Goal: Information Seeking & Learning: Learn about a topic

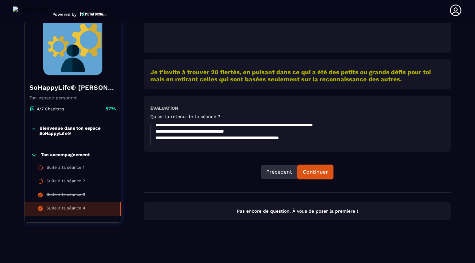
scroll to position [254, 0]
click at [325, 174] on div "Continuer" at bounding box center [315, 172] width 25 height 6
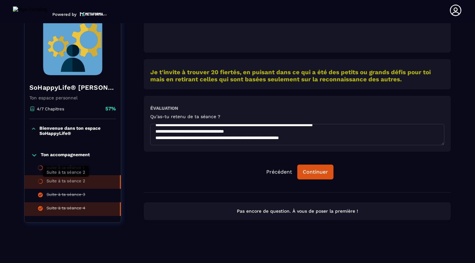
click at [66, 182] on div "Suite à ta séance 2" at bounding box center [66, 182] width 39 height 7
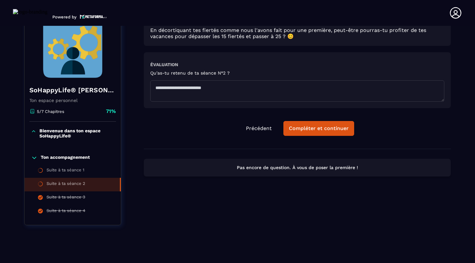
scroll to position [3, 0]
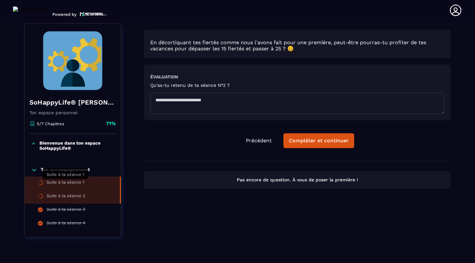
click at [78, 186] on div "Suite à ta séance 1" at bounding box center [66, 183] width 38 height 7
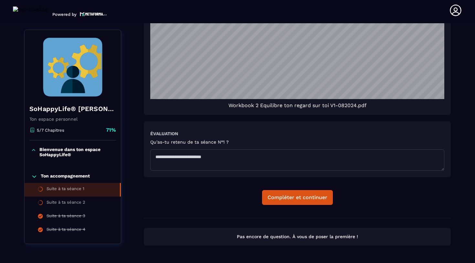
scroll to position [526, 0]
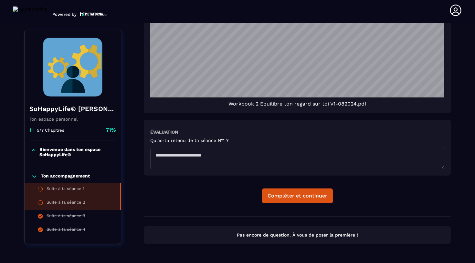
click at [65, 205] on div "Suite à ta séance 2" at bounding box center [66, 203] width 39 height 7
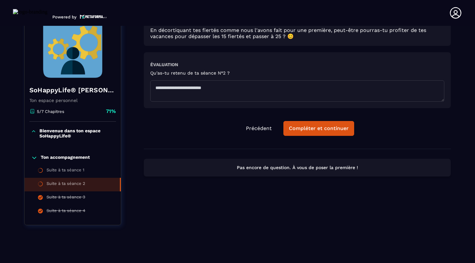
scroll to position [3, 0]
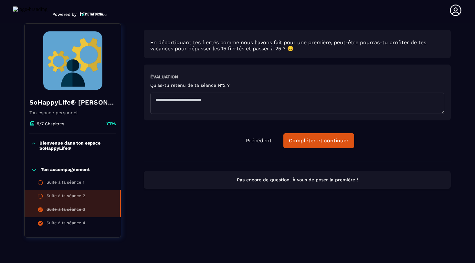
click at [69, 211] on div "Suite à ta séance 3" at bounding box center [66, 210] width 39 height 7
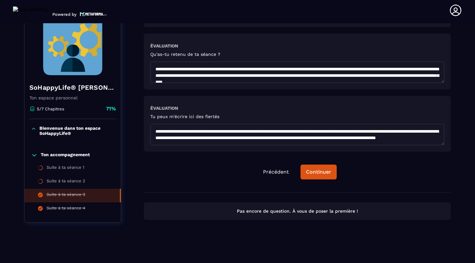
click at [337, 139] on textarea at bounding box center [297, 134] width 294 height 21
click at [159, 138] on textarea at bounding box center [297, 134] width 294 height 21
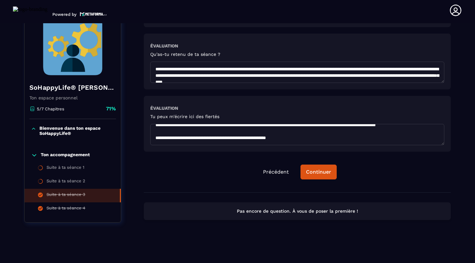
drag, startPoint x: 317, startPoint y: 134, endPoint x: 286, endPoint y: 134, distance: 31.0
click at [285, 134] on textarea at bounding box center [297, 134] width 294 height 21
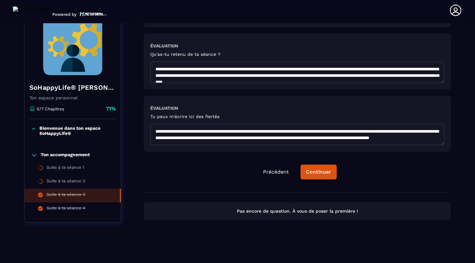
scroll to position [480, 0]
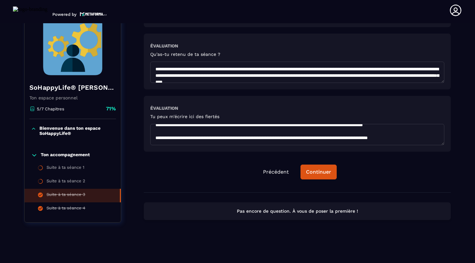
click at [264, 135] on textarea at bounding box center [297, 134] width 294 height 21
drag, startPoint x: 337, startPoint y: 136, endPoint x: 346, endPoint y: 144, distance: 12.8
click at [346, 144] on textarea at bounding box center [297, 134] width 294 height 21
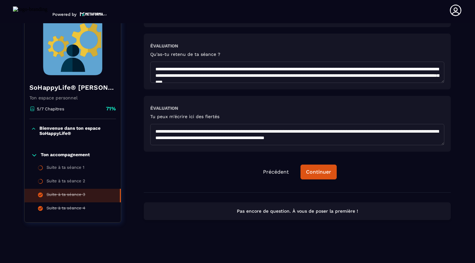
drag, startPoint x: 413, startPoint y: 140, endPoint x: 430, endPoint y: 140, distance: 16.8
click at [431, 140] on textarea at bounding box center [297, 134] width 294 height 21
drag, startPoint x: 340, startPoint y: 130, endPoint x: 422, endPoint y: 131, distance: 81.7
click at [422, 131] on textarea at bounding box center [297, 134] width 294 height 21
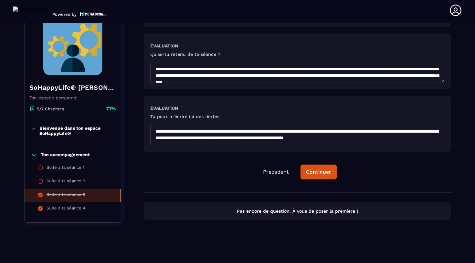
click at [377, 130] on textarea at bounding box center [297, 134] width 294 height 21
drag, startPoint x: 388, startPoint y: 131, endPoint x: 424, endPoint y: 137, distance: 36.4
click at [424, 137] on textarea at bounding box center [297, 134] width 294 height 21
click at [235, 136] on textarea at bounding box center [297, 134] width 294 height 21
drag, startPoint x: 337, startPoint y: 138, endPoint x: 371, endPoint y: 137, distance: 33.9
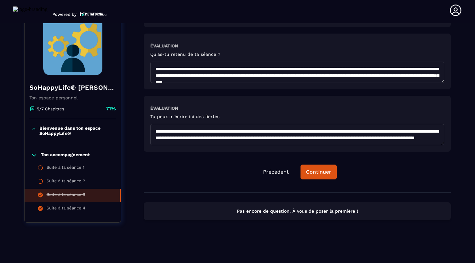
click at [371, 137] on textarea at bounding box center [297, 134] width 294 height 21
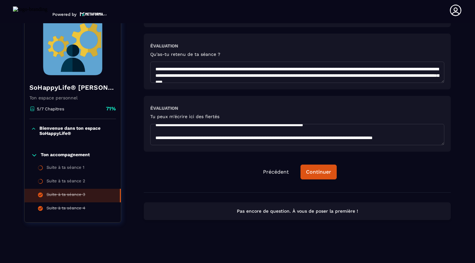
scroll to position [519, 0]
drag, startPoint x: 253, startPoint y: 132, endPoint x: 233, endPoint y: 135, distance: 20.9
click at [233, 135] on textarea at bounding box center [297, 134] width 294 height 21
drag, startPoint x: 233, startPoint y: 135, endPoint x: 163, endPoint y: 135, distance: 69.4
click at [158, 137] on textarea at bounding box center [297, 134] width 294 height 21
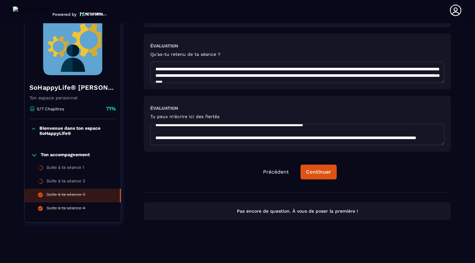
click at [228, 138] on textarea at bounding box center [297, 134] width 294 height 21
drag, startPoint x: 226, startPoint y: 134, endPoint x: 149, endPoint y: 137, distance: 76.6
click at [149, 137] on div "Évaluation Tu peux m'écrire ici des fiertés" at bounding box center [297, 124] width 307 height 56
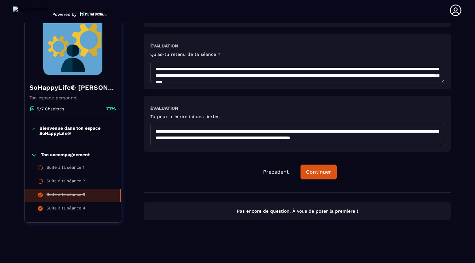
click at [333, 136] on textarea at bounding box center [297, 134] width 294 height 21
click at [198, 138] on textarea at bounding box center [297, 134] width 294 height 21
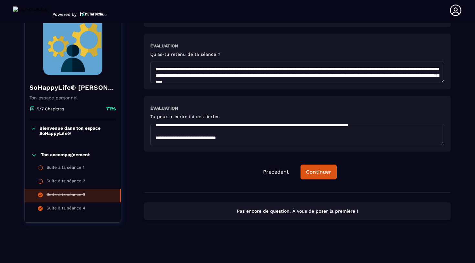
click at [210, 137] on textarea at bounding box center [297, 134] width 294 height 21
click at [242, 140] on textarea at bounding box center [297, 134] width 294 height 21
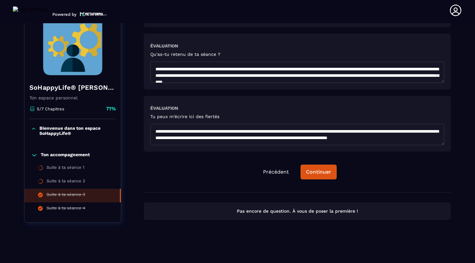
scroll to position [552, 0]
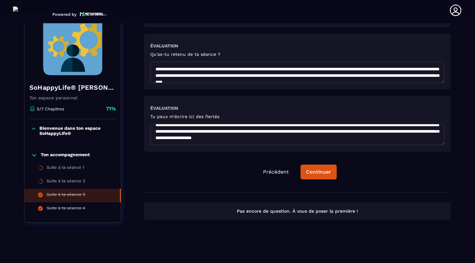
click at [412, 135] on textarea at bounding box center [297, 134] width 294 height 21
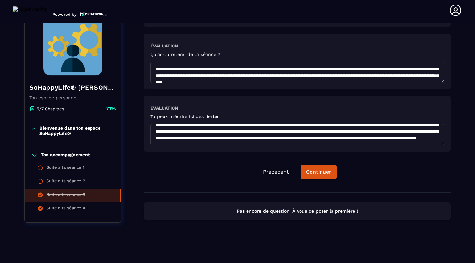
scroll to position [565, 0]
click at [428, 129] on textarea at bounding box center [297, 134] width 294 height 21
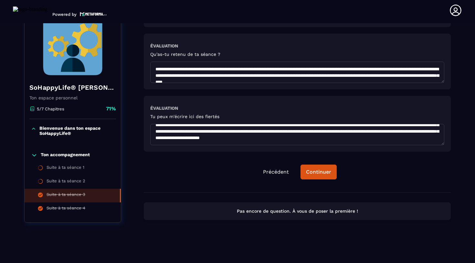
scroll to position [570, 0]
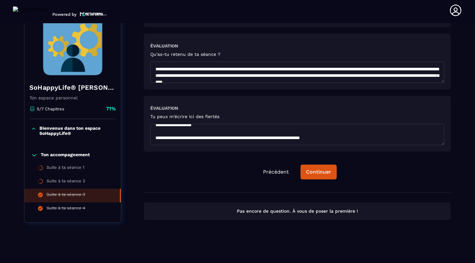
click at [271, 141] on textarea at bounding box center [297, 134] width 294 height 21
click at [320, 142] on textarea at bounding box center [297, 134] width 294 height 21
click at [366, 141] on textarea at bounding box center [297, 134] width 294 height 21
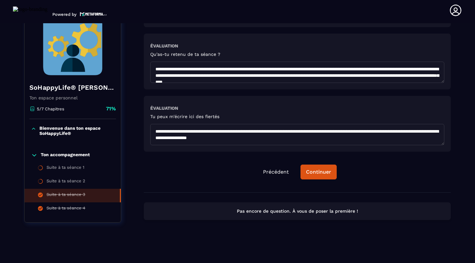
click at [288, 134] on textarea at bounding box center [297, 134] width 294 height 21
click at [157, 133] on textarea at bounding box center [297, 134] width 294 height 21
click at [270, 134] on textarea at bounding box center [297, 134] width 294 height 21
click at [418, 137] on textarea at bounding box center [297, 134] width 294 height 21
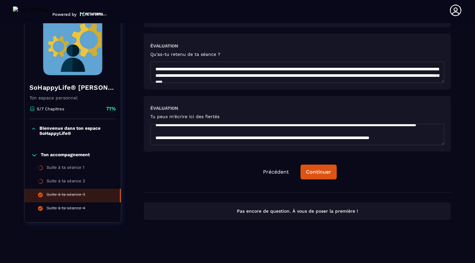
scroll to position [603, 0]
click at [382, 135] on textarea at bounding box center [297, 134] width 294 height 21
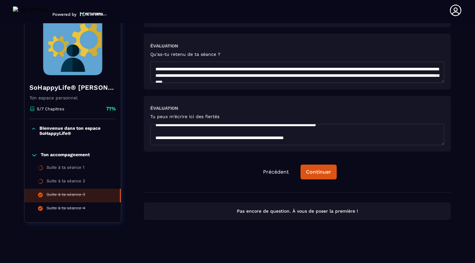
scroll to position [606, 0]
click at [392, 130] on textarea at bounding box center [297, 134] width 294 height 21
click at [153, 139] on textarea at bounding box center [297, 134] width 294 height 21
click at [177, 141] on textarea at bounding box center [297, 134] width 294 height 21
click at [177, 138] on textarea at bounding box center [297, 134] width 294 height 21
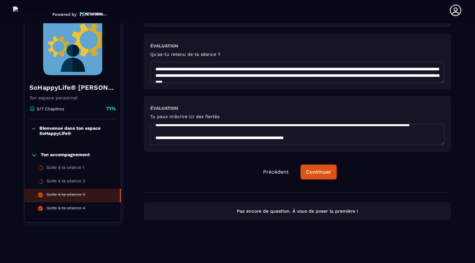
click at [334, 131] on textarea at bounding box center [297, 134] width 294 height 21
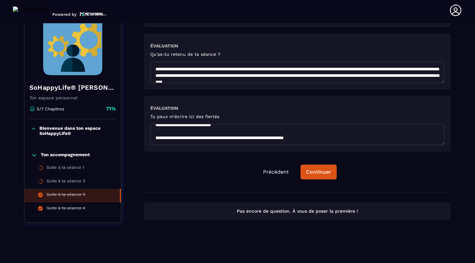
click at [156, 139] on textarea at bounding box center [297, 134] width 294 height 21
click at [173, 131] on textarea at bounding box center [297, 134] width 294 height 21
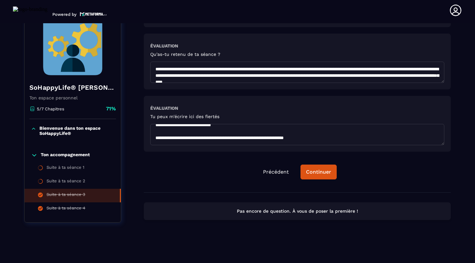
click at [352, 135] on textarea at bounding box center [297, 134] width 294 height 21
click at [385, 135] on textarea at bounding box center [297, 134] width 294 height 21
click at [270, 134] on textarea at bounding box center [297, 134] width 294 height 21
click at [437, 135] on textarea at bounding box center [297, 134] width 294 height 21
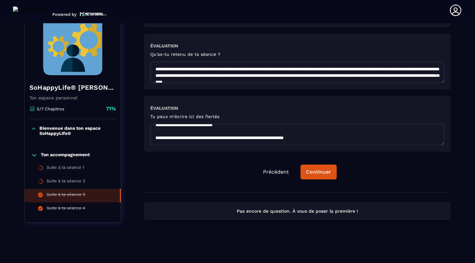
scroll to position [613, 0]
click at [270, 131] on textarea at bounding box center [297, 134] width 294 height 21
click at [274, 130] on textarea at bounding box center [297, 134] width 294 height 21
click at [170, 134] on textarea at bounding box center [297, 134] width 294 height 21
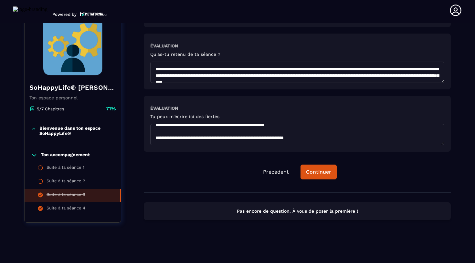
click at [197, 136] on textarea at bounding box center [297, 134] width 294 height 21
click at [268, 134] on textarea at bounding box center [297, 134] width 294 height 21
drag, startPoint x: 425, startPoint y: 135, endPoint x: 383, endPoint y: 134, distance: 42.6
click at [383, 134] on textarea at bounding box center [297, 134] width 294 height 21
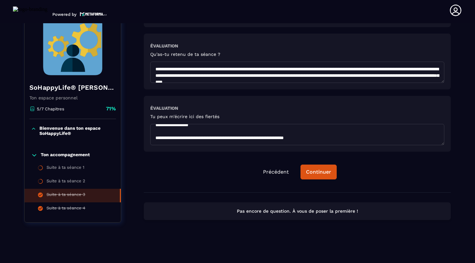
click at [193, 140] on textarea at bounding box center [297, 134] width 294 height 21
click at [243, 141] on textarea at bounding box center [297, 134] width 294 height 21
click at [251, 137] on textarea at bounding box center [297, 134] width 294 height 21
click at [297, 136] on textarea at bounding box center [297, 134] width 294 height 21
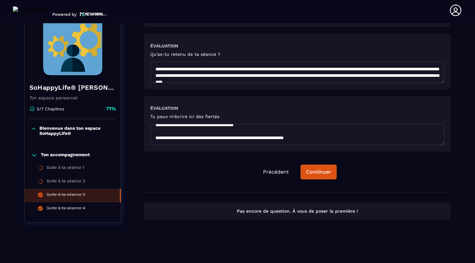
drag, startPoint x: 313, startPoint y: 136, endPoint x: 290, endPoint y: 137, distance: 22.9
click at [290, 137] on textarea at bounding box center [297, 134] width 294 height 21
drag, startPoint x: 250, startPoint y: 137, endPoint x: 197, endPoint y: 136, distance: 52.6
click at [197, 136] on textarea at bounding box center [297, 134] width 294 height 21
click at [306, 136] on textarea at bounding box center [297, 134] width 294 height 21
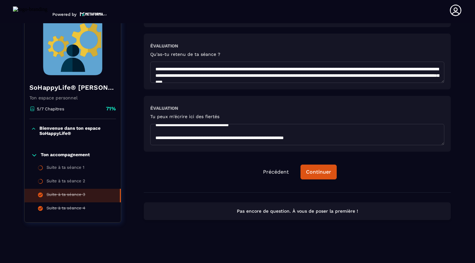
drag, startPoint x: 274, startPoint y: 138, endPoint x: 306, endPoint y: 137, distance: 32.3
click at [306, 137] on textarea at bounding box center [297, 134] width 294 height 21
drag, startPoint x: 251, startPoint y: 138, endPoint x: 305, endPoint y: 137, distance: 53.6
click at [305, 137] on textarea at bounding box center [297, 134] width 294 height 21
drag, startPoint x: 235, startPoint y: 137, endPoint x: 223, endPoint y: 136, distance: 12.3
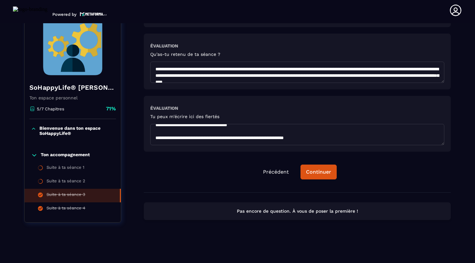
click at [223, 137] on textarea at bounding box center [297, 134] width 294 height 21
drag, startPoint x: 309, startPoint y: 137, endPoint x: 355, endPoint y: 135, distance: 46.2
click at [355, 135] on textarea at bounding box center [297, 134] width 294 height 21
click at [229, 137] on textarea at bounding box center [297, 134] width 294 height 21
click at [334, 137] on textarea at bounding box center [297, 134] width 294 height 21
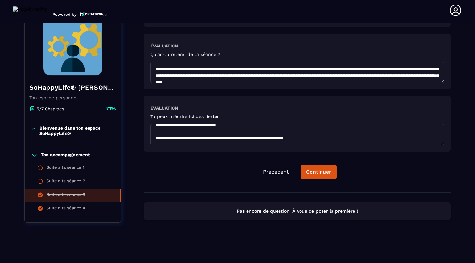
drag, startPoint x: 357, startPoint y: 139, endPoint x: 332, endPoint y: 138, distance: 24.9
click at [332, 138] on textarea at bounding box center [297, 134] width 294 height 21
drag, startPoint x: 284, startPoint y: 137, endPoint x: 217, endPoint y: 137, distance: 66.8
click at [217, 137] on textarea at bounding box center [297, 134] width 294 height 21
click at [224, 135] on textarea at bounding box center [297, 134] width 294 height 21
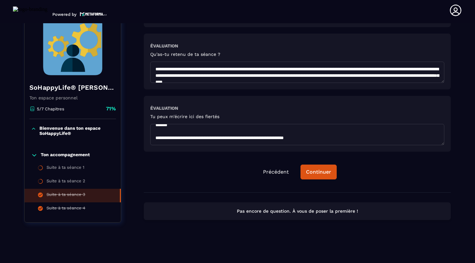
click at [299, 137] on textarea at bounding box center [297, 134] width 294 height 21
drag, startPoint x: 332, startPoint y: 134, endPoint x: 307, endPoint y: 133, distance: 24.2
click at [307, 133] on textarea at bounding box center [297, 134] width 294 height 21
click at [249, 143] on textarea at bounding box center [297, 134] width 294 height 21
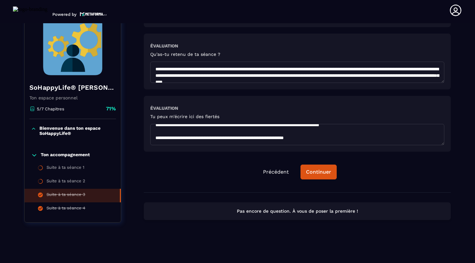
drag, startPoint x: 249, startPoint y: 143, endPoint x: 435, endPoint y: 128, distance: 186.3
click at [445, 139] on div "Évaluation Tu peux m'écrire ici des fiertés" at bounding box center [297, 124] width 307 height 56
click at [364, 133] on textarea at bounding box center [297, 134] width 294 height 21
drag, startPoint x: 395, startPoint y: 134, endPoint x: 373, endPoint y: 133, distance: 21.6
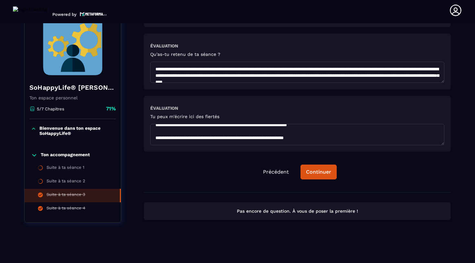
click at [373, 133] on textarea at bounding box center [297, 134] width 294 height 21
click at [339, 134] on textarea at bounding box center [297, 134] width 294 height 21
click at [328, 135] on textarea at bounding box center [297, 134] width 294 height 21
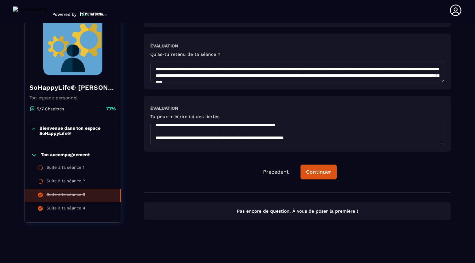
click at [373, 134] on textarea at bounding box center [297, 134] width 294 height 21
drag, startPoint x: 320, startPoint y: 132, endPoint x: 152, endPoint y: 132, distance: 167.6
click at [152, 132] on textarea at bounding box center [297, 134] width 294 height 21
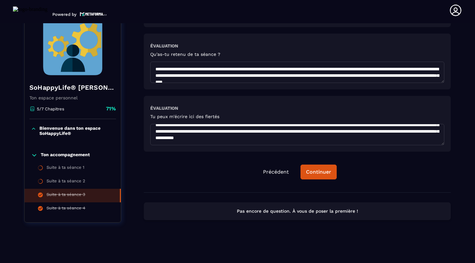
scroll to position [650, 0]
click at [173, 143] on textarea at bounding box center [297, 134] width 294 height 21
type textarea "**********"
click at [334, 176] on button "Continuer" at bounding box center [318, 172] width 36 height 15
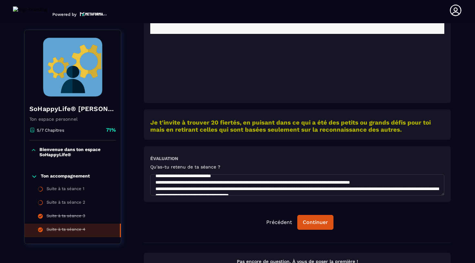
scroll to position [22, 0]
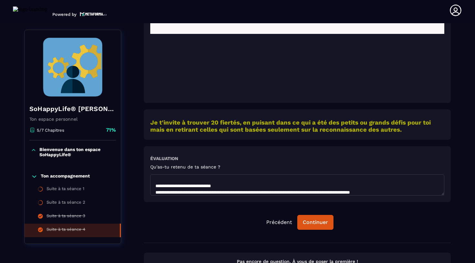
click at [230, 186] on textarea at bounding box center [297, 184] width 294 height 21
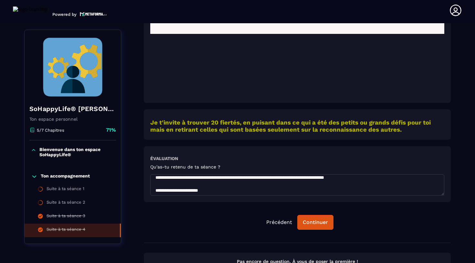
scroll to position [276, 0]
click at [227, 183] on textarea at bounding box center [297, 184] width 294 height 21
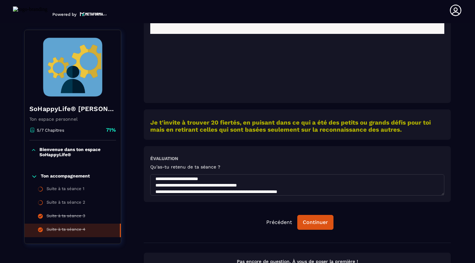
click at [279, 185] on textarea at bounding box center [297, 184] width 294 height 21
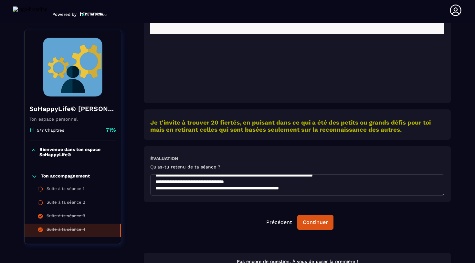
scroll to position [375, 0]
type textarea "**********"
click at [313, 222] on div "Continuer" at bounding box center [315, 222] width 25 height 6
click at [315, 229] on button "Continuer" at bounding box center [315, 222] width 36 height 15
